Goal: Answer question/provide support: Answer question/provide support

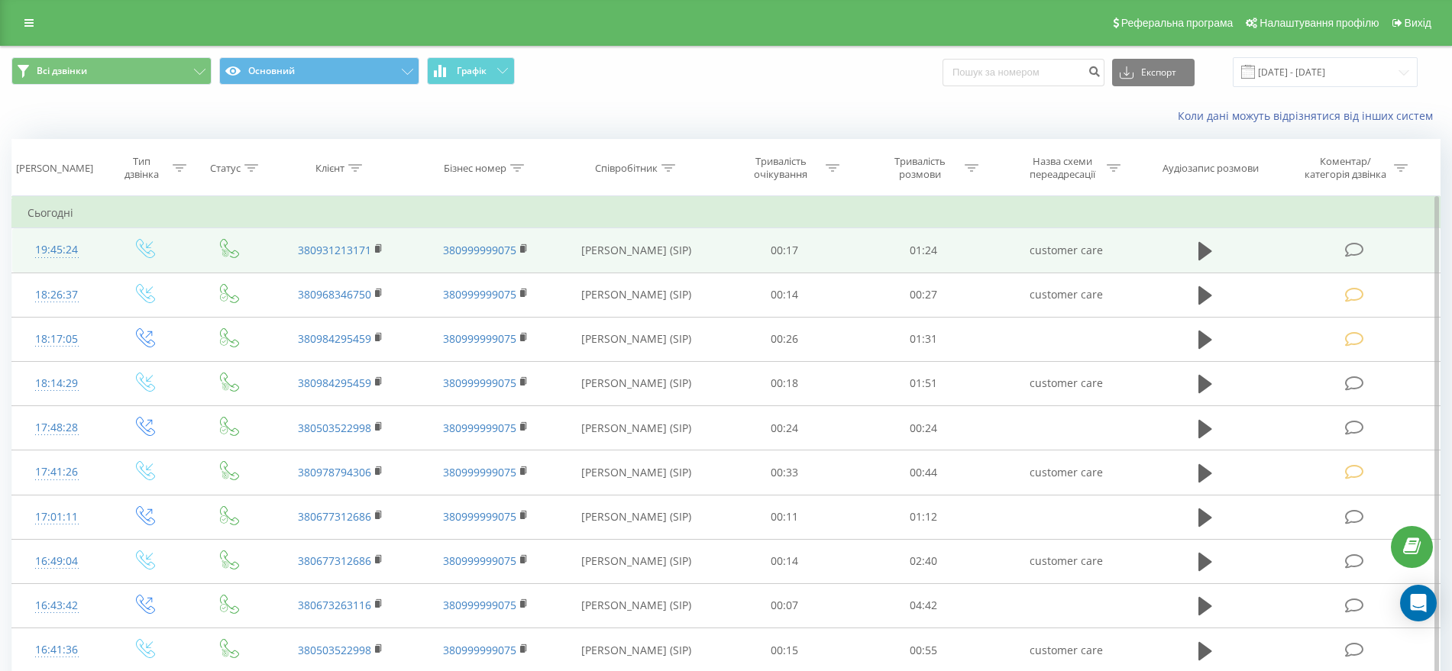
click at [1357, 247] on icon at bounding box center [1354, 250] width 19 height 16
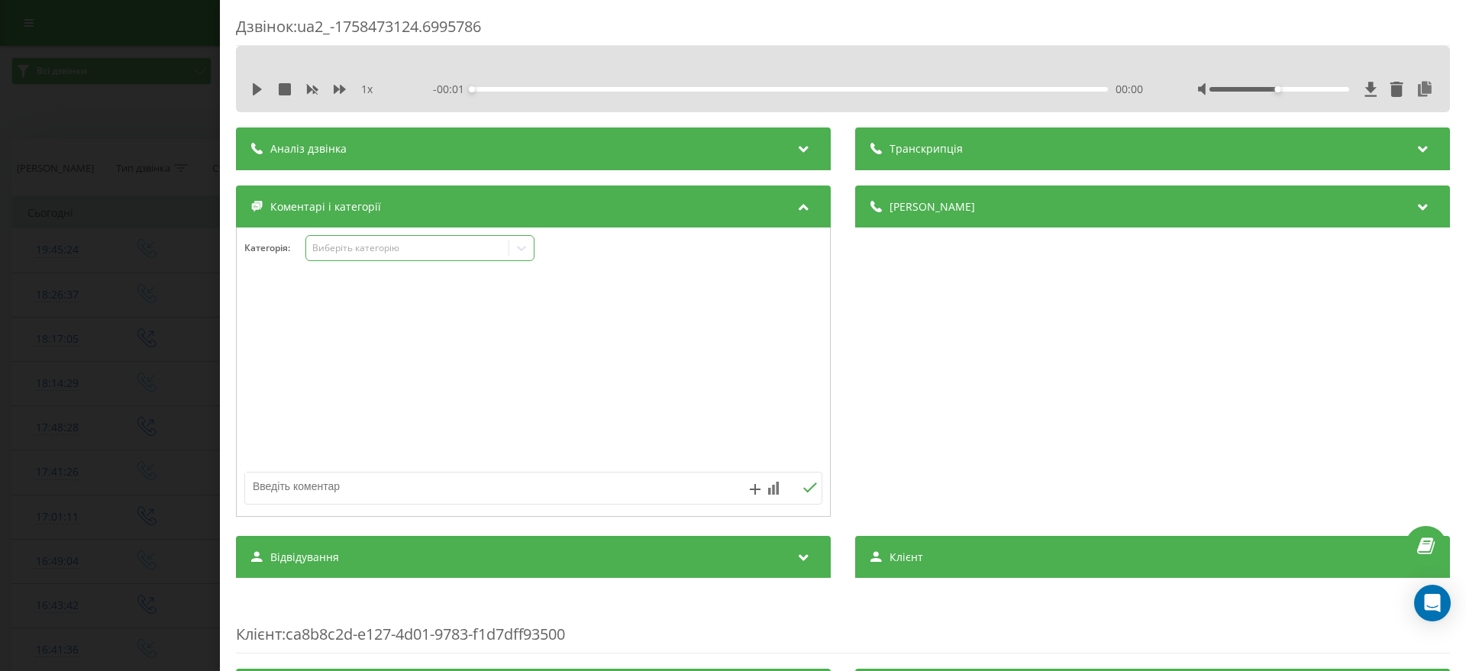
click at [334, 256] on div "Виберіть категорію" at bounding box center [419, 248] width 229 height 26
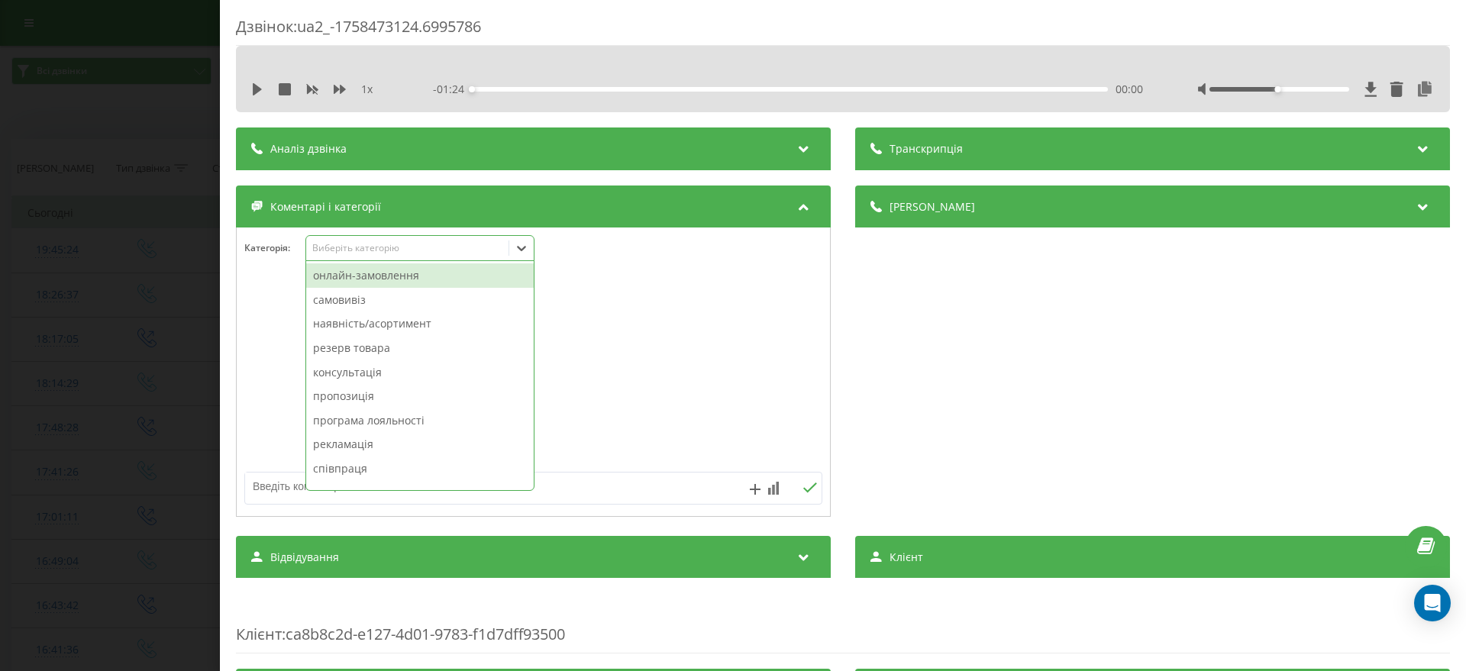
click at [341, 273] on div "онлайн-замовлення" at bounding box center [420, 275] width 228 height 24
click at [166, 268] on div "Дзвінок : ua2_-1758473124.6995786 1 x - 01:24 00:00 00:00 Транскрипція Для AI-а…" at bounding box center [733, 335] width 1466 height 671
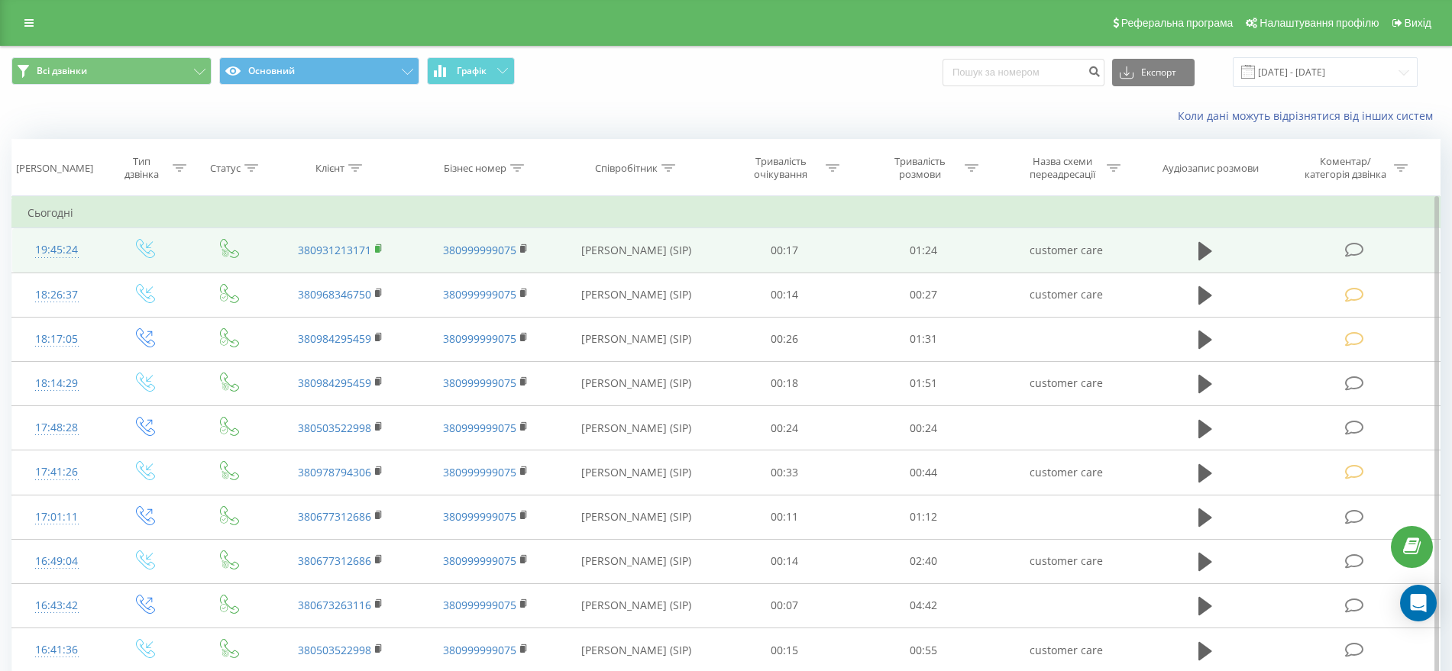
click at [377, 250] on rect at bounding box center [377, 249] width 5 height 7
